Goal: Transaction & Acquisition: Subscribe to service/newsletter

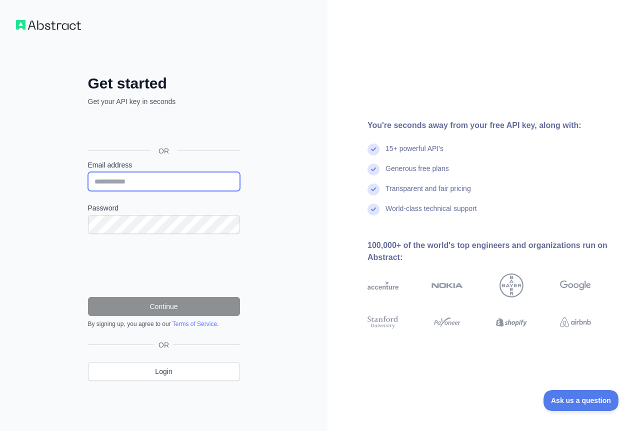
click at [112, 188] on input "Email address" at bounding box center [164, 181] width 152 height 19
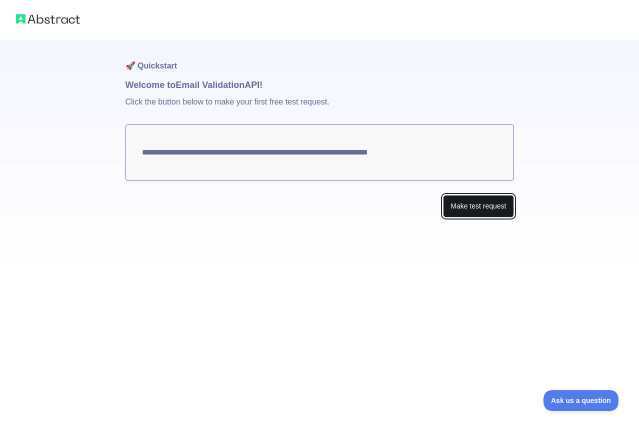
click at [458, 204] on button "Make test request" at bounding box center [478, 206] width 70 height 22
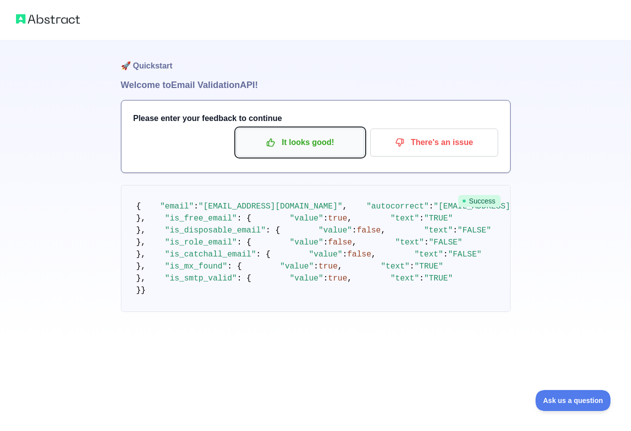
click at [297, 150] on p "It looks good!" at bounding box center [300, 142] width 113 height 17
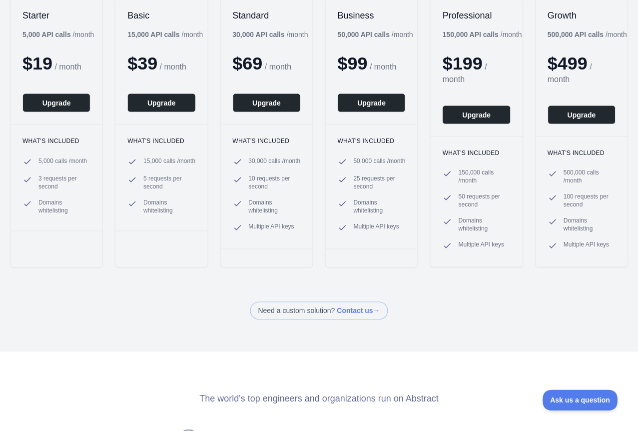
scroll to position [50, 0]
